Goal: Task Accomplishment & Management: Manage account settings

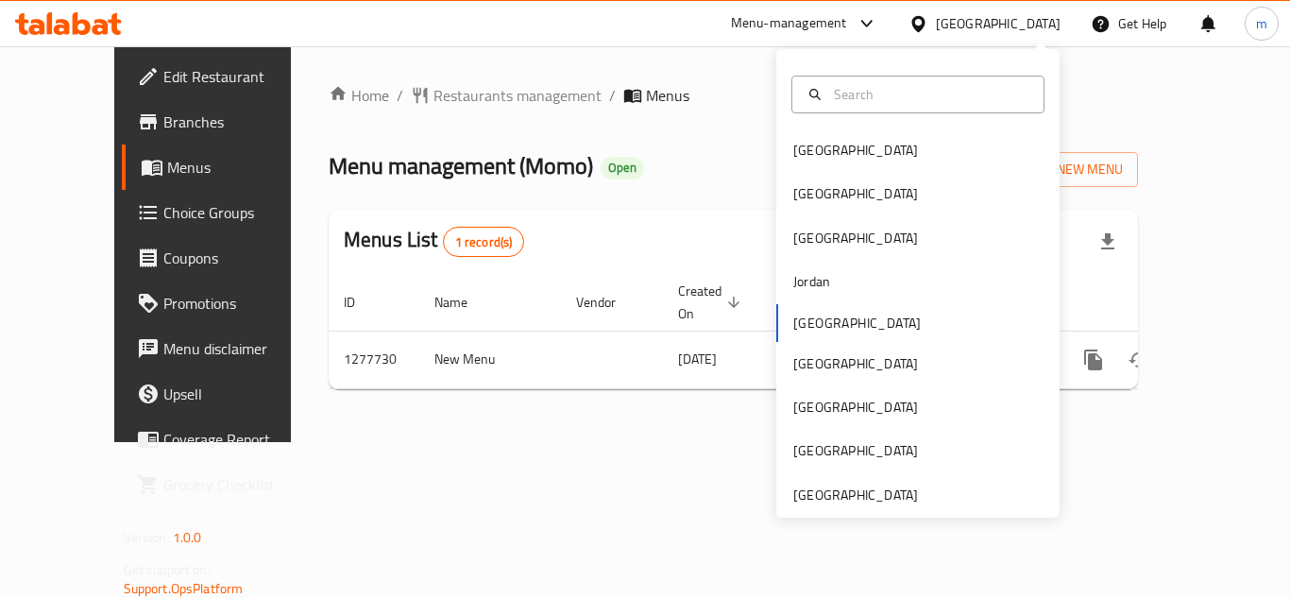
click at [831, 402] on div "Qatar" at bounding box center [917, 406] width 283 height 43
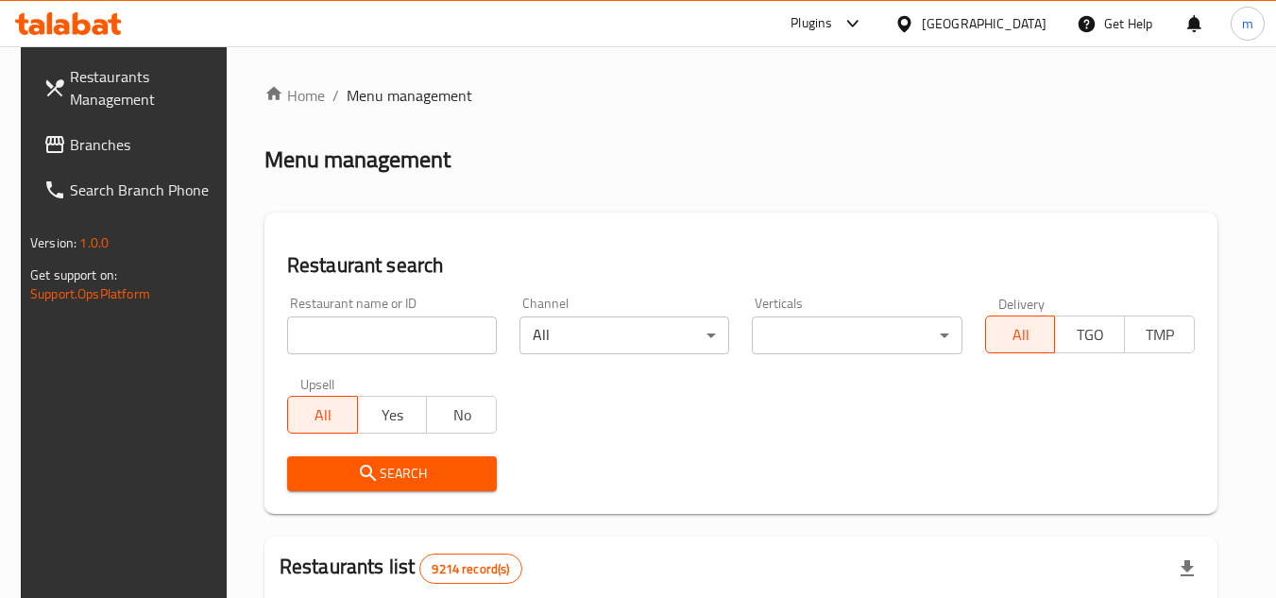
click at [70, 134] on span "Branches" at bounding box center [144, 144] width 149 height 23
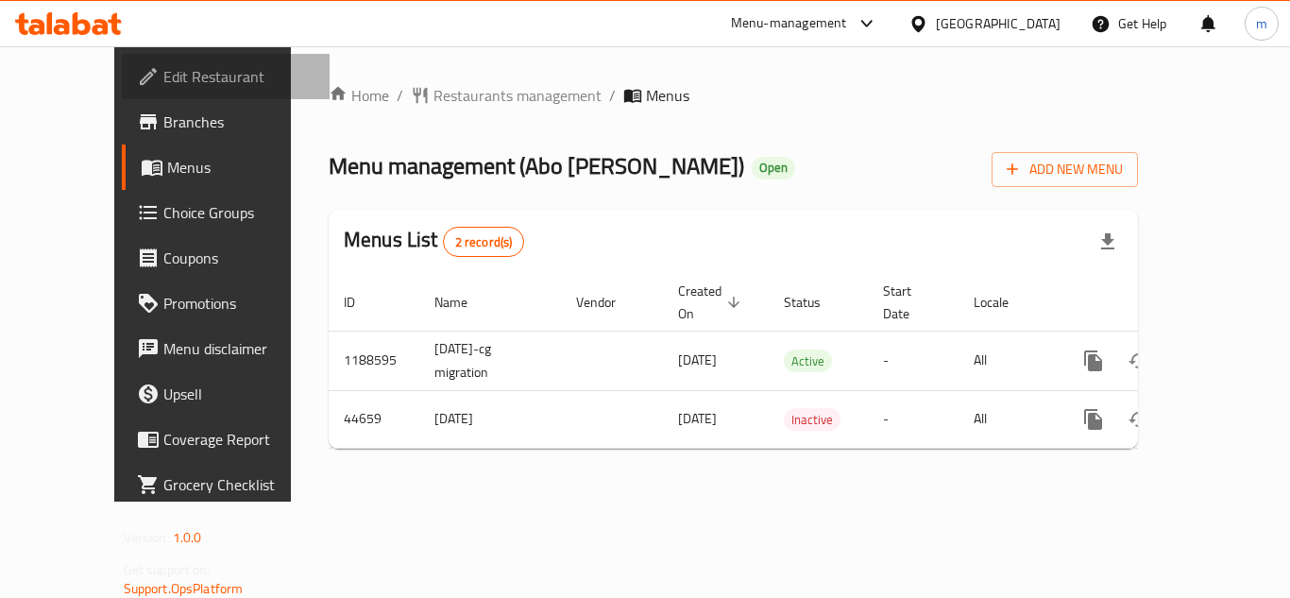
click at [163, 71] on span "Edit Restaurant" at bounding box center [238, 76] width 151 height 23
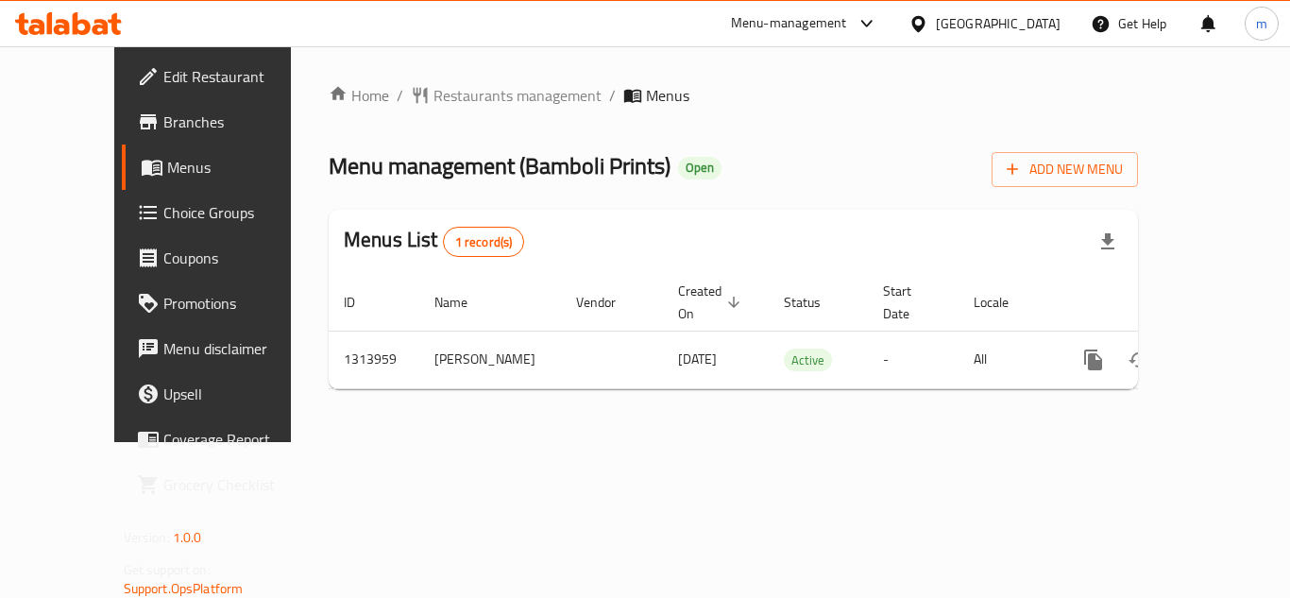
click at [163, 78] on span "Edit Restaurant" at bounding box center [238, 76] width 151 height 23
click at [163, 86] on span "Edit Restaurant" at bounding box center [238, 76] width 151 height 23
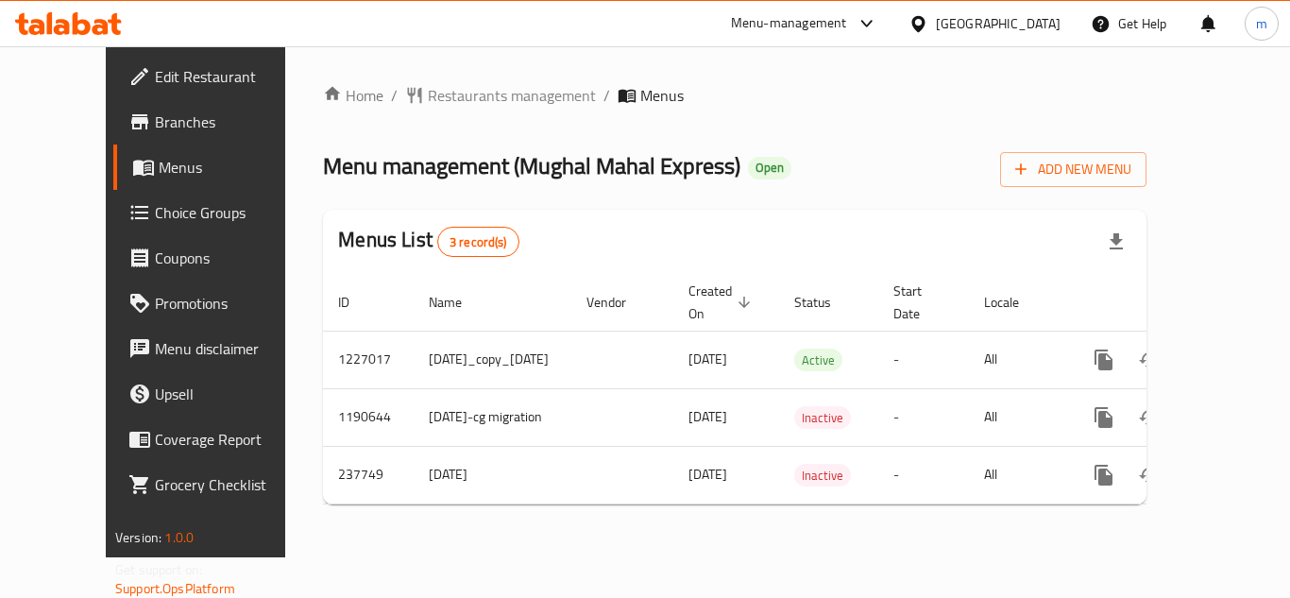
click at [155, 77] on span "Edit Restaurant" at bounding box center [230, 76] width 151 height 23
